Goal: Transaction & Acquisition: Purchase product/service

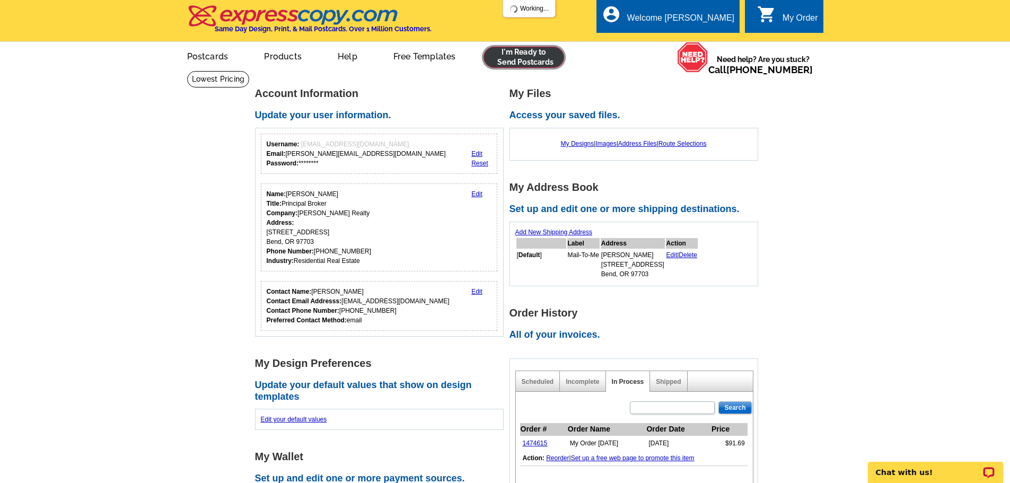
click at [535, 50] on link at bounding box center [524, 57] width 81 height 21
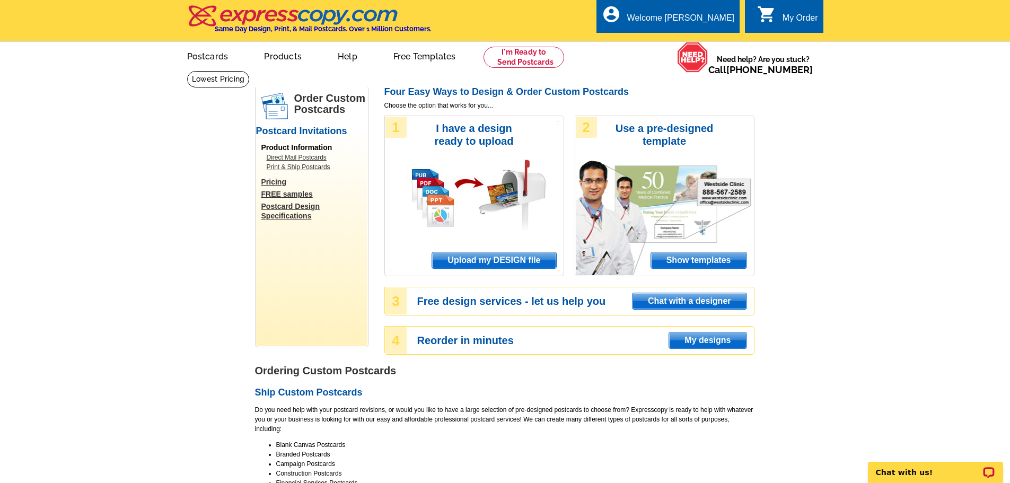
click at [494, 260] on span "Upload my DESIGN file" at bounding box center [494, 260] width 124 height 16
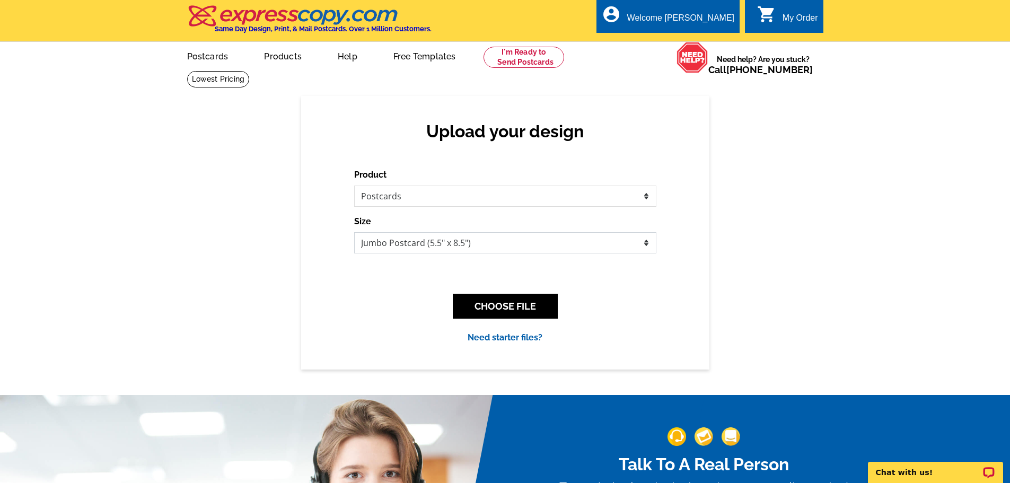
click at [401, 248] on select "Jumbo Postcard (5.5" x 8.5") Regular Postcard (4.25" x 5.6") Panoramic Postcard…" at bounding box center [505, 242] width 302 height 21
select select "1"
click at [354, 233] on select "Jumbo Postcard (5.5" x 8.5") Regular Postcard (4.25" x 5.6") Panoramic Postcard…" at bounding box center [505, 242] width 302 height 21
click at [490, 305] on button "CHOOSE FILE" at bounding box center [505, 306] width 105 height 25
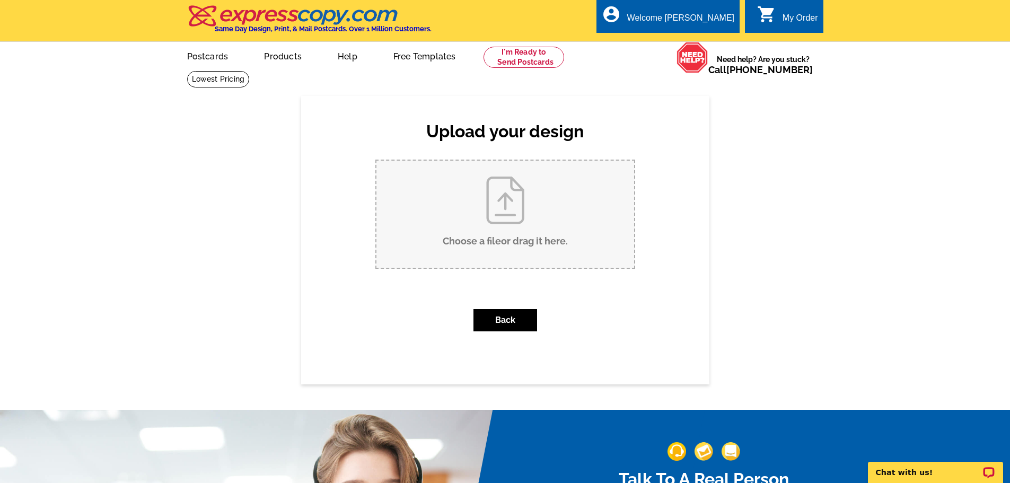
click at [486, 267] on input "Choose a file or drag it here ." at bounding box center [506, 214] width 258 height 107
type input "C:\fakepath\6th Street LISTED.pdf"
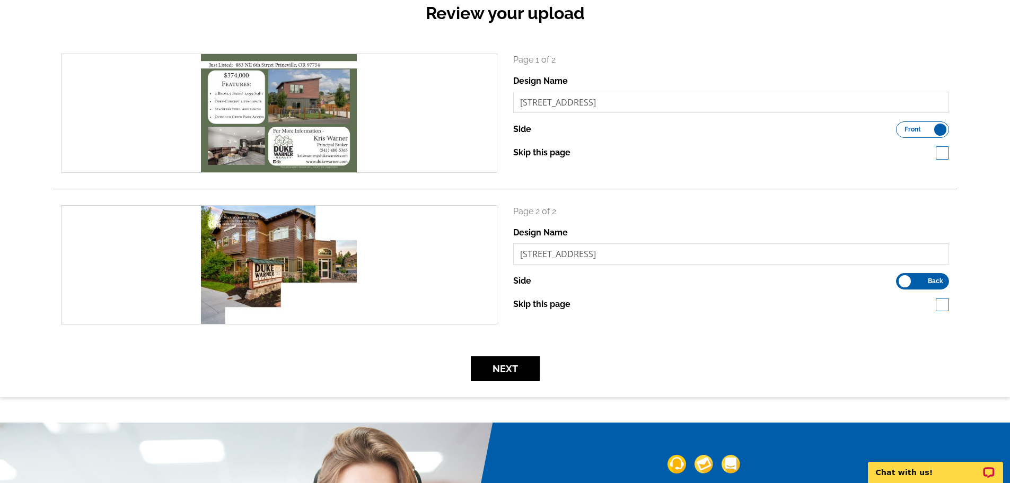
scroll to position [159, 0]
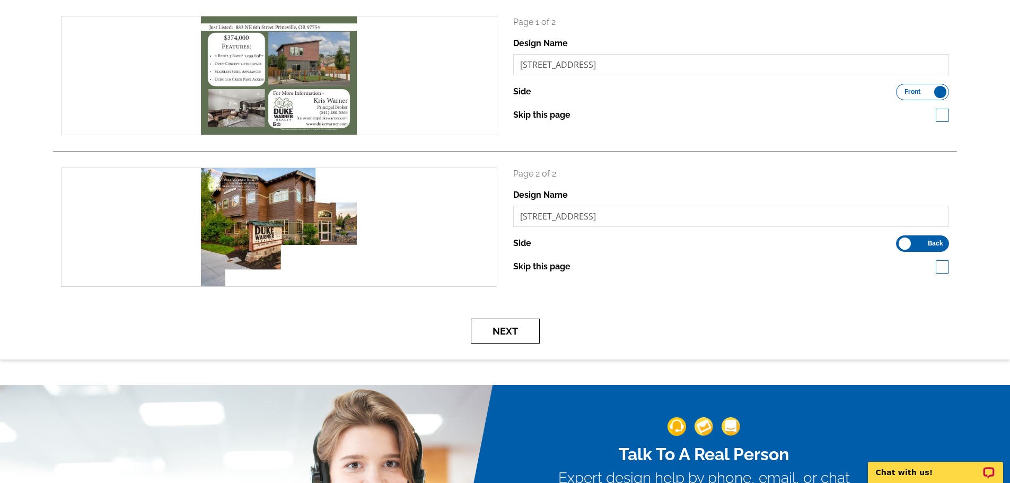
click at [498, 330] on button "Next" at bounding box center [505, 331] width 69 height 25
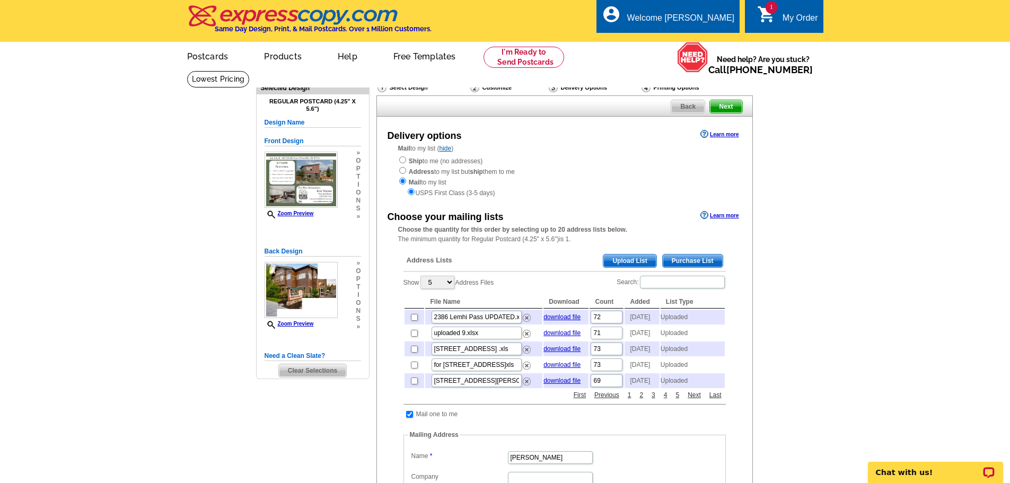
scroll to position [53, 0]
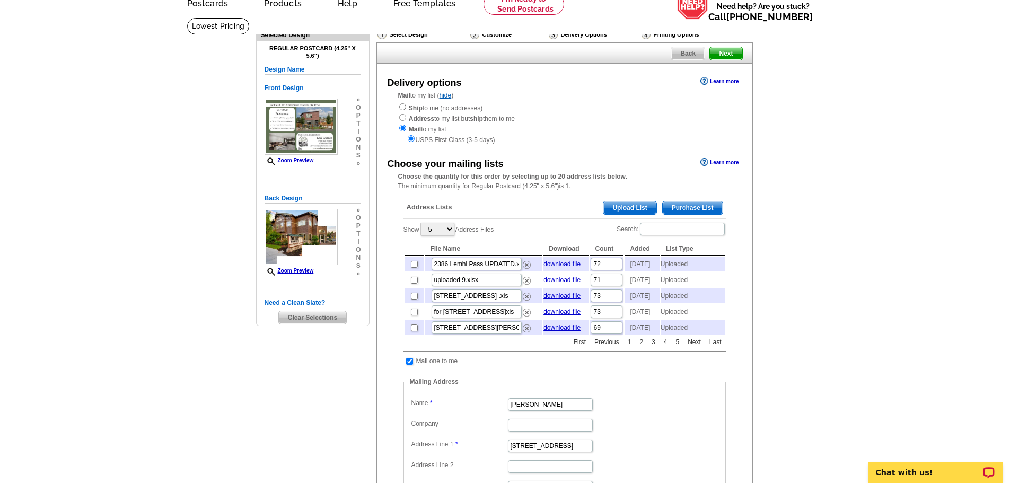
click at [641, 212] on span "Upload List" at bounding box center [630, 208] width 53 height 13
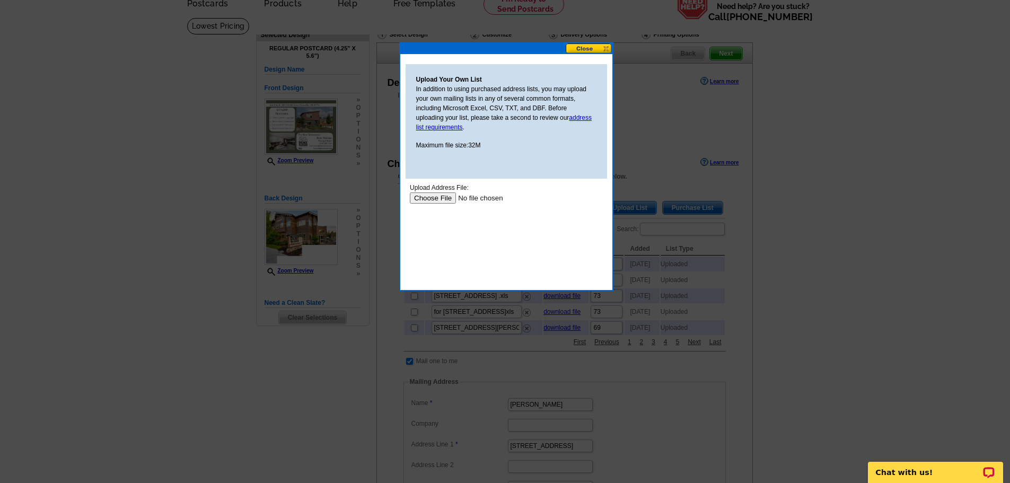
scroll to position [0, 0]
click at [442, 201] on input "file" at bounding box center [476, 198] width 134 height 11
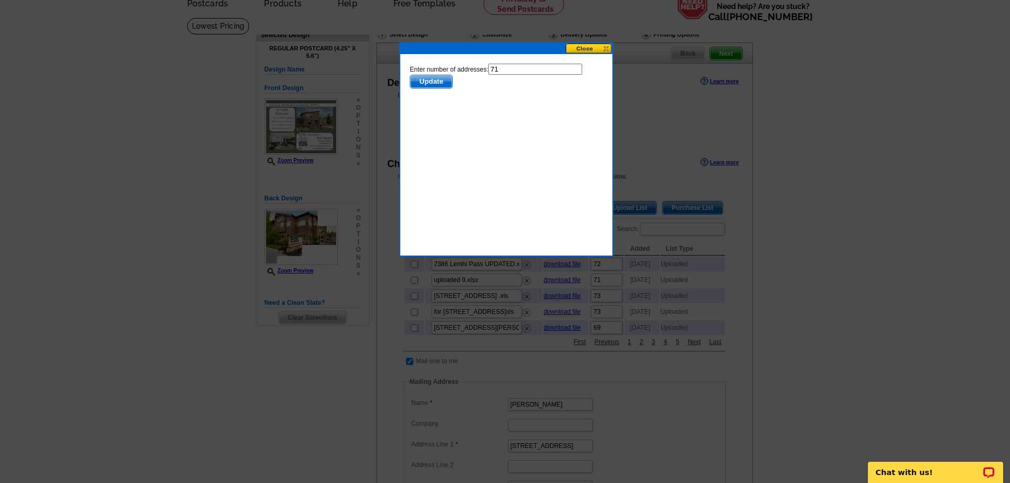
click at [424, 80] on span "Update" at bounding box center [431, 81] width 42 height 13
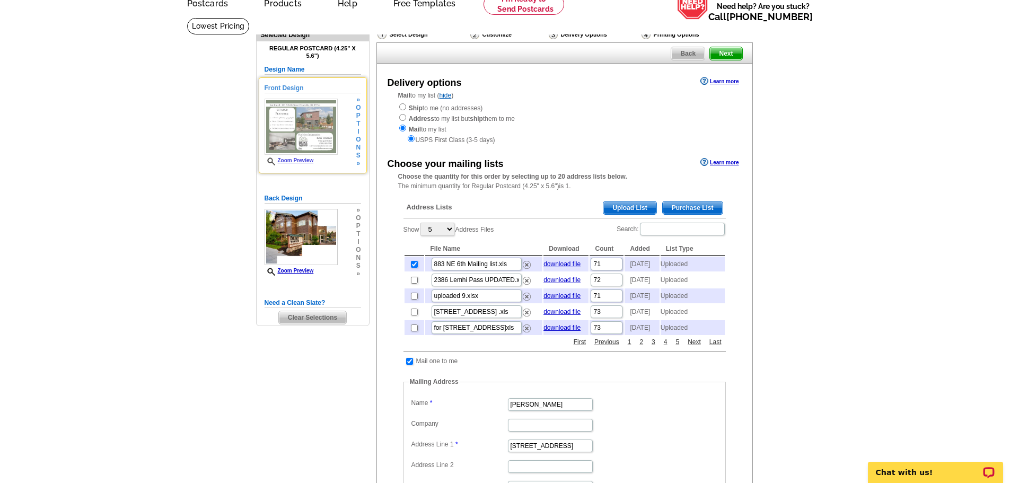
click at [295, 163] on link "Zoom Preview" at bounding box center [289, 161] width 49 height 6
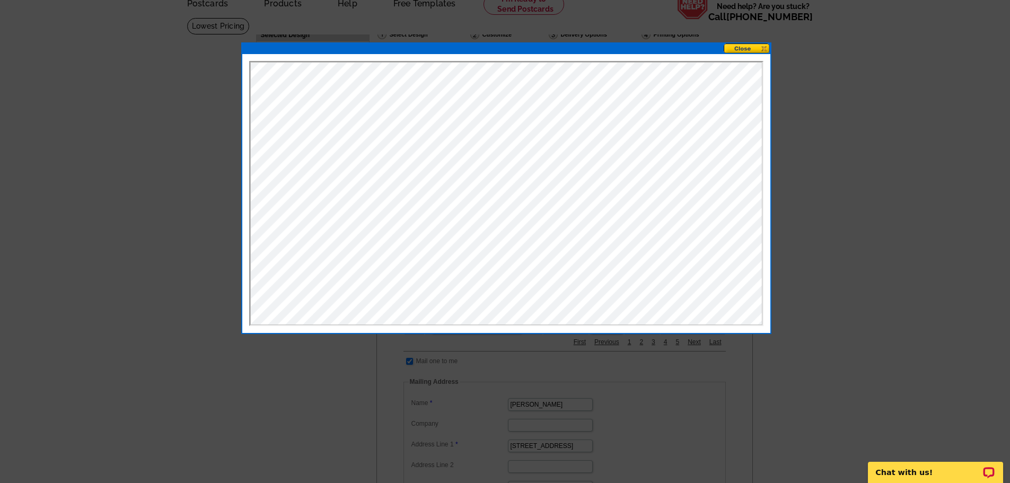
click at [814, 116] on div at bounding box center [505, 215] width 1010 height 536
click at [760, 48] on button at bounding box center [747, 48] width 47 height 10
